Goal: Obtain resource: Obtain resource

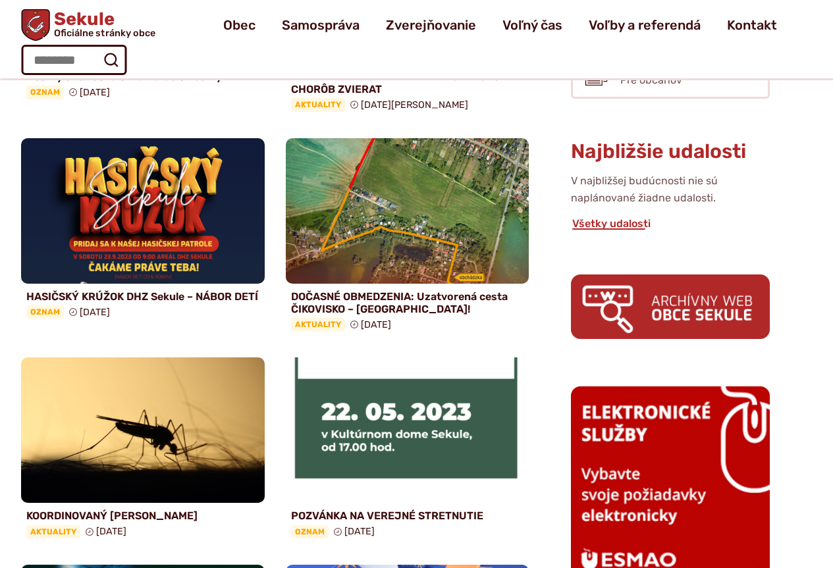
scroll to position [329, 0]
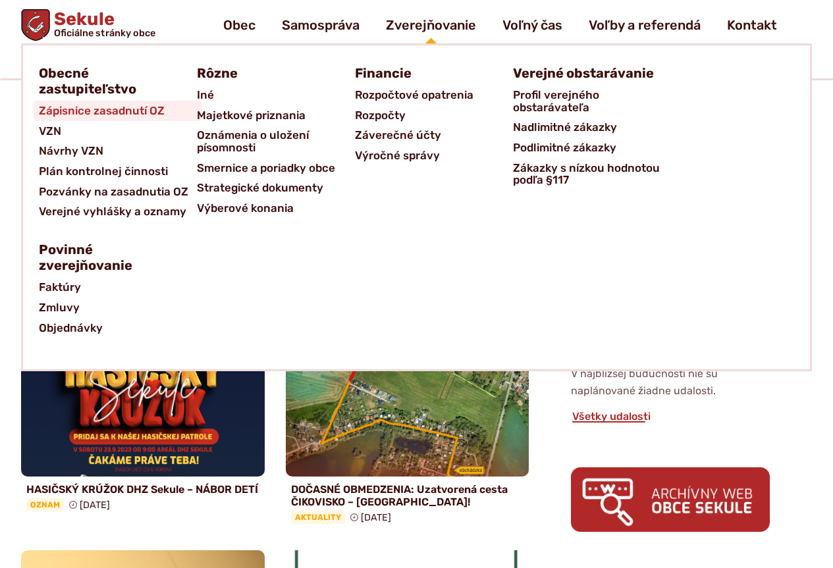
click at [77, 109] on span "Zápisnice zasadnutí OZ" at bounding box center [102, 111] width 126 height 20
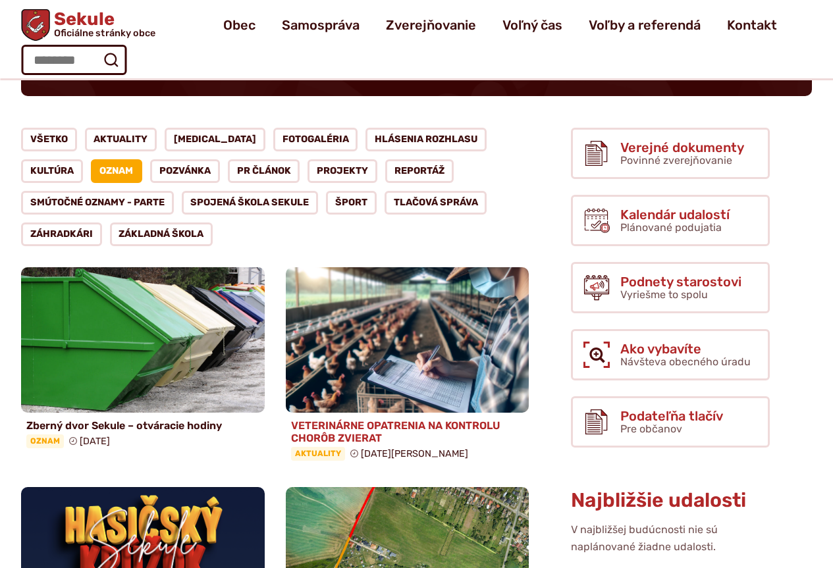
scroll to position [66, 0]
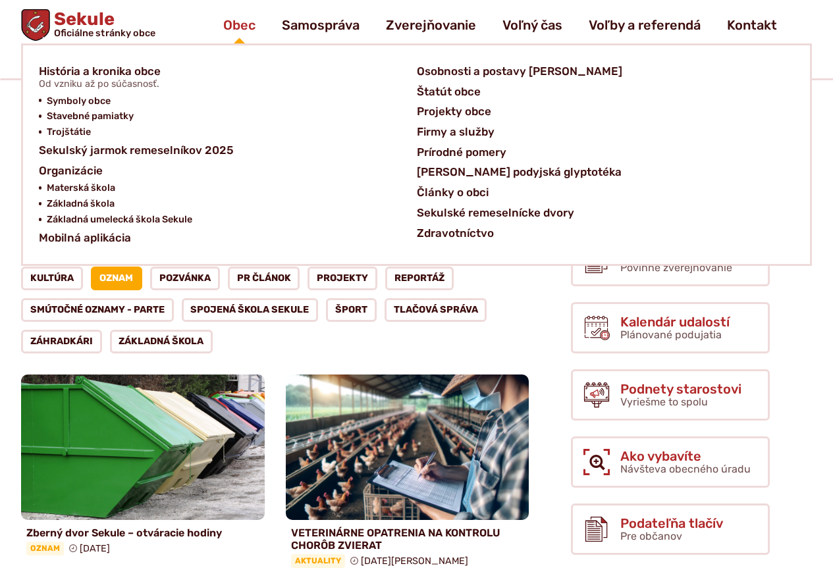
click at [249, 28] on span "Obec" at bounding box center [239, 25] width 32 height 37
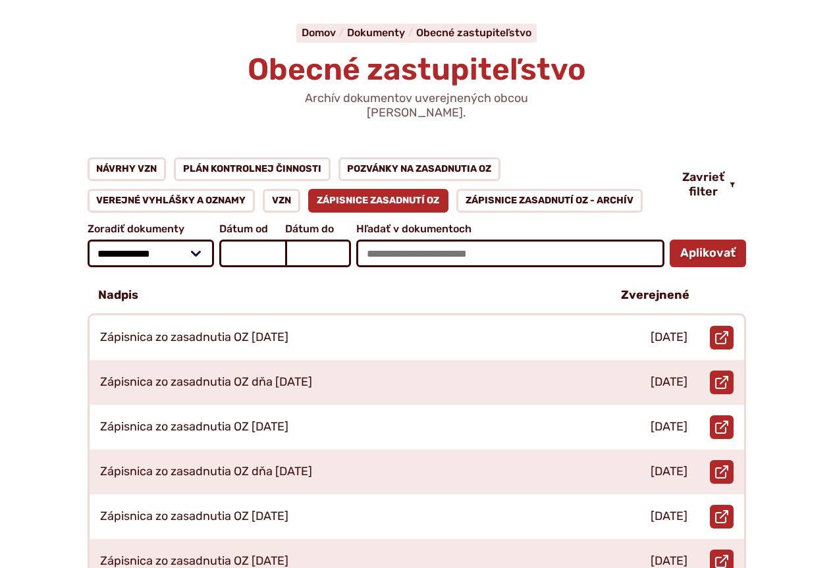
scroll to position [198, 0]
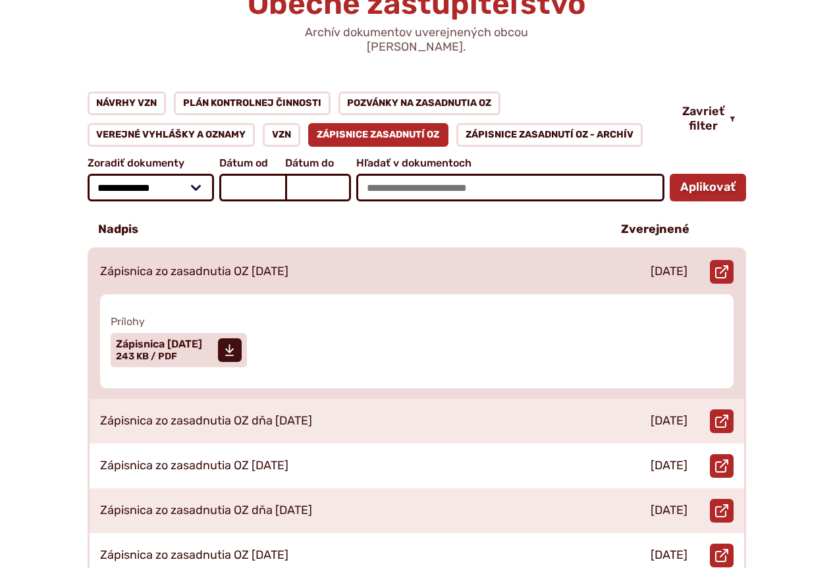
click at [240, 265] on p "Zápisnica zo zasadnutia OZ 23.04.2025" at bounding box center [194, 272] width 188 height 14
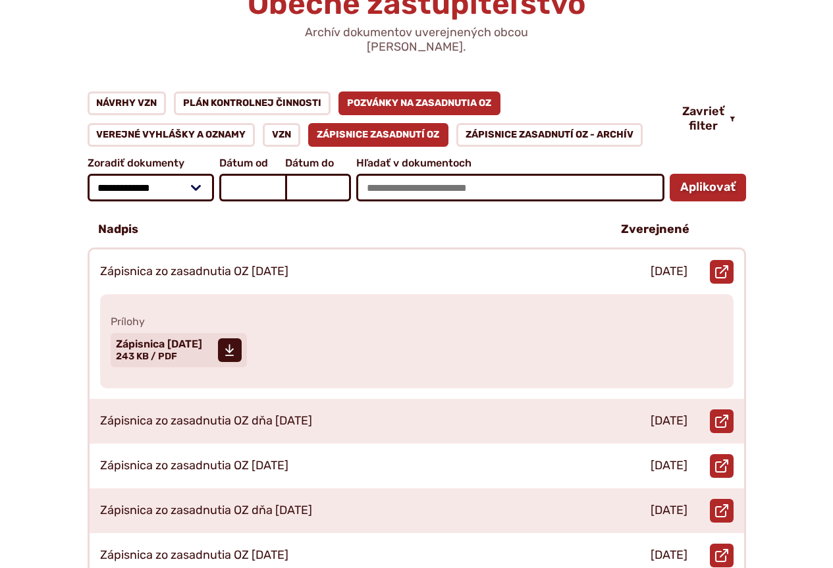
click at [415, 92] on link "Pozvánky na zasadnutia OZ" at bounding box center [419, 104] width 163 height 24
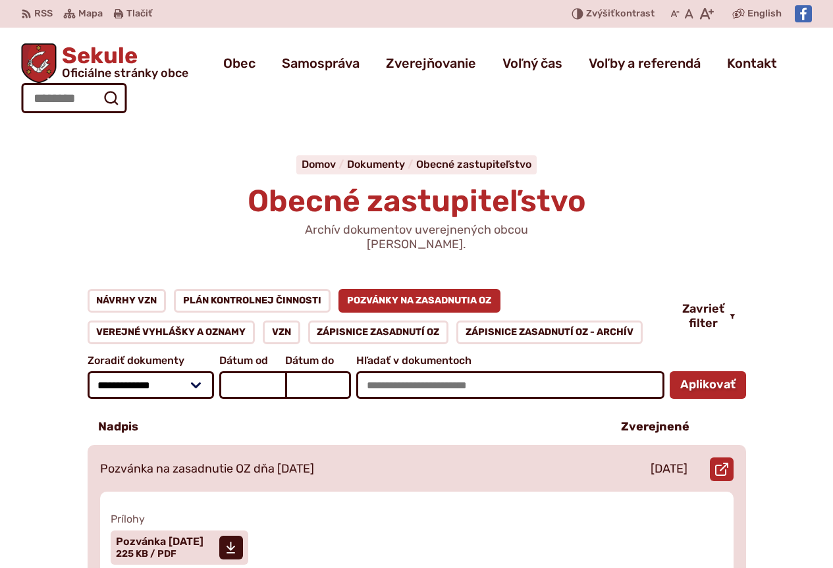
click at [214, 462] on p "Pozvánka na zasadnutie OZ dňa [DATE]" at bounding box center [207, 469] width 214 height 14
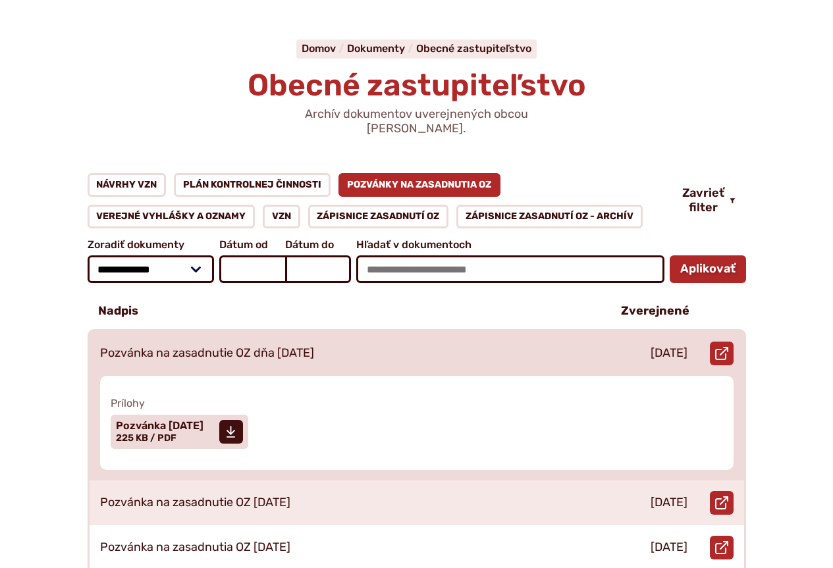
scroll to position [198, 0]
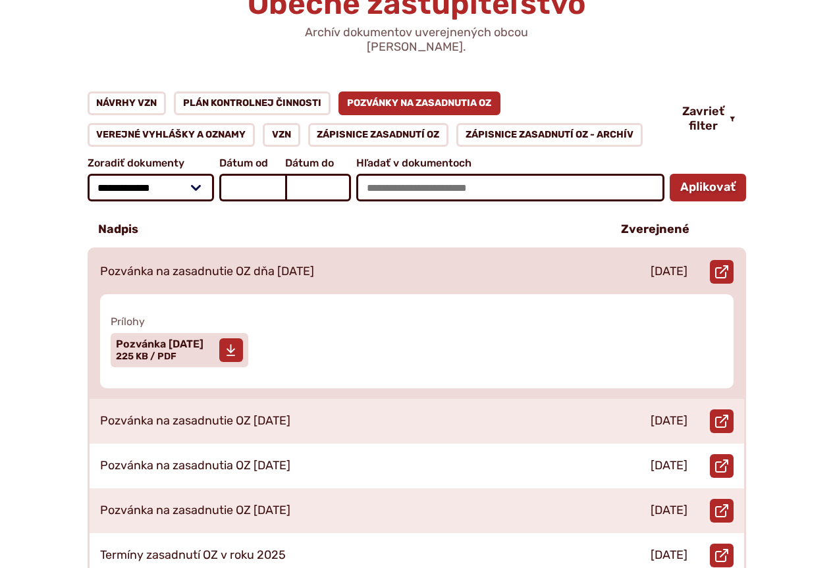
click at [180, 341] on span "Pozvánka 24.09.2025 Veľkosť a typ súboru 225 KB / PDF" at bounding box center [160, 350] width 88 height 33
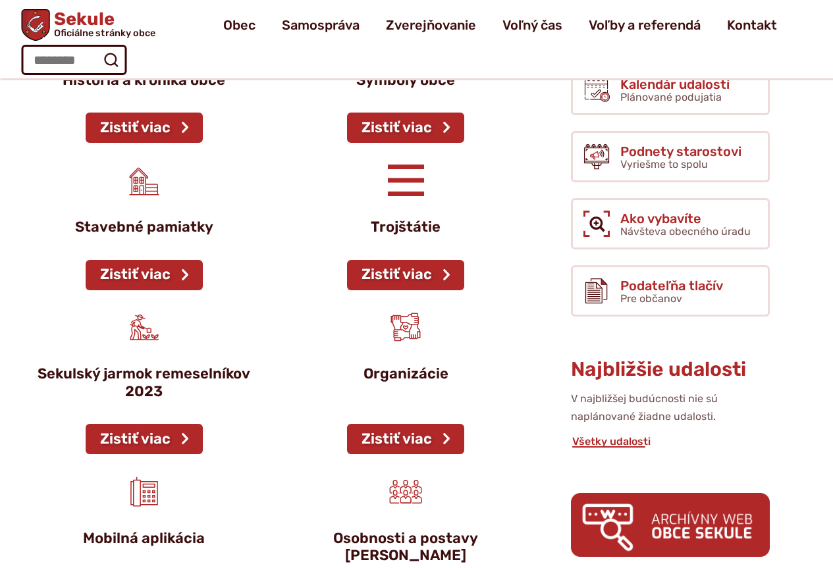
scroll to position [263, 0]
